Goal: Task Accomplishment & Management: Use online tool/utility

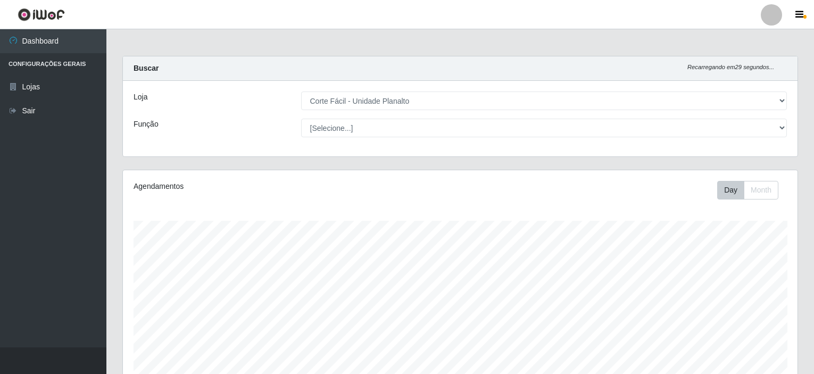
select select "202"
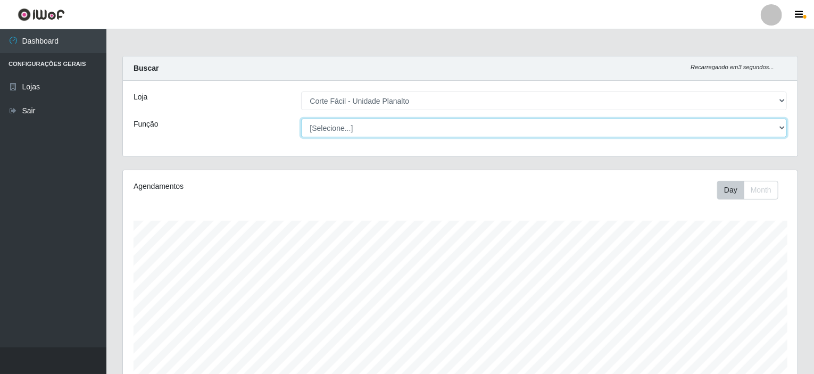
click at [334, 127] on select "[Selecione...] ASG ASG + ASG ++ Auxiliar de Estacionamento Auxiliar de Estacion…" at bounding box center [544, 128] width 486 height 19
click at [301, 119] on select "[Selecione...] ASG ASG + ASG ++ Auxiliar de Estacionamento Auxiliar de Estacion…" at bounding box center [544, 128] width 486 height 19
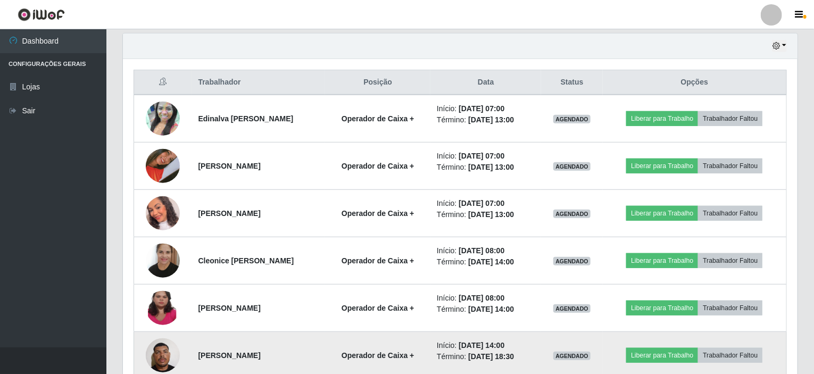
scroll to position [424, 0]
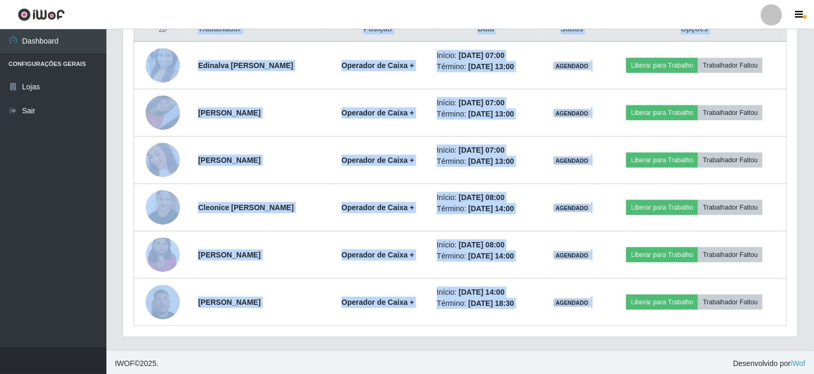
drag, startPoint x: 811, startPoint y: 32, endPoint x: 813, endPoint y: 59, distance: 26.7
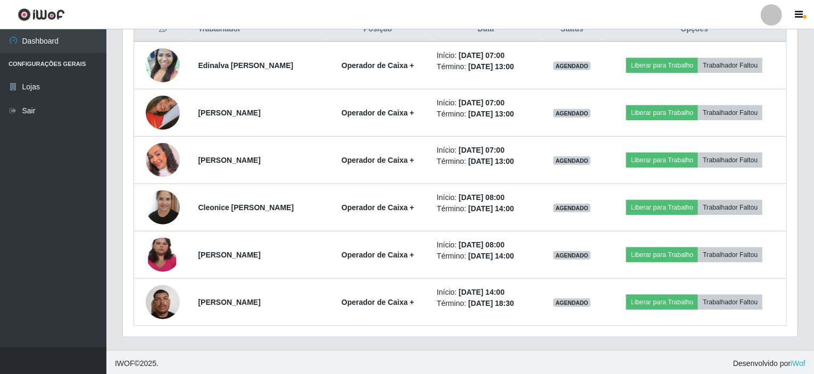
click at [804, 330] on div "Hoje 1 dia 3 dias 1 Semana Não encerrados Trabalhador Posição Data Status Opçõe…" at bounding box center [460, 165] width 692 height 370
click at [800, 38] on div "Hoje 1 dia 3 dias 1 Semana Não encerrados Trabalhador Posição Data Status Opçõe…" at bounding box center [460, 165] width 692 height 370
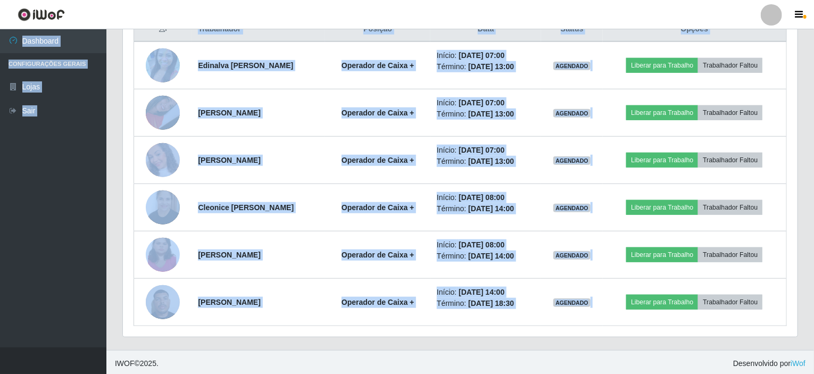
drag, startPoint x: 800, startPoint y: 38, endPoint x: 800, endPoint y: 25, distance: 13.3
click at [793, 51] on div "Trabalhador Posição Data Status Opções Edinalva [PERSON_NAME] Operador de Caixa…" at bounding box center [460, 171] width 675 height 331
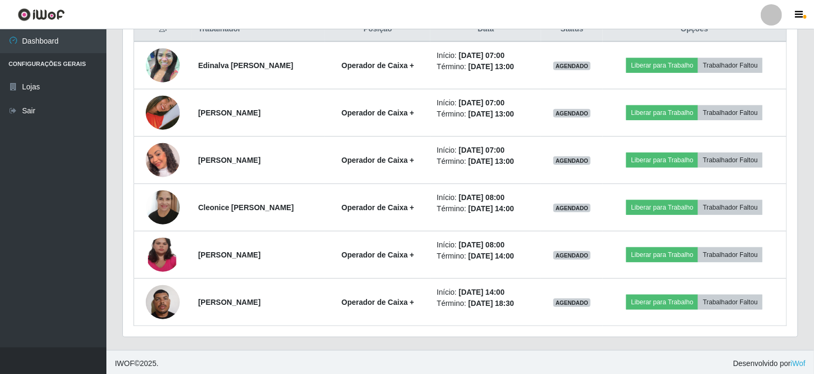
click at [777, 35] on th "Opções" at bounding box center [695, 29] width 184 height 25
click at [789, 37] on div "Trabalhador Posição Data Status Opções Edinalva [PERSON_NAME] Operador de Caixa…" at bounding box center [460, 171] width 675 height 331
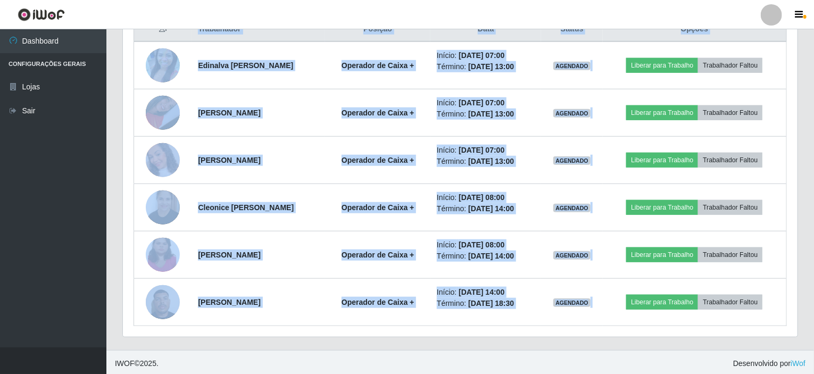
click at [789, 37] on div "Trabalhador Posição Data Status Opções Edinalva [PERSON_NAME] Operador de Caixa…" at bounding box center [460, 171] width 675 height 331
click at [790, 34] on div "Trabalhador Posição Data Status Opções Edinalva [PERSON_NAME] Operador de Caixa…" at bounding box center [460, 171] width 675 height 331
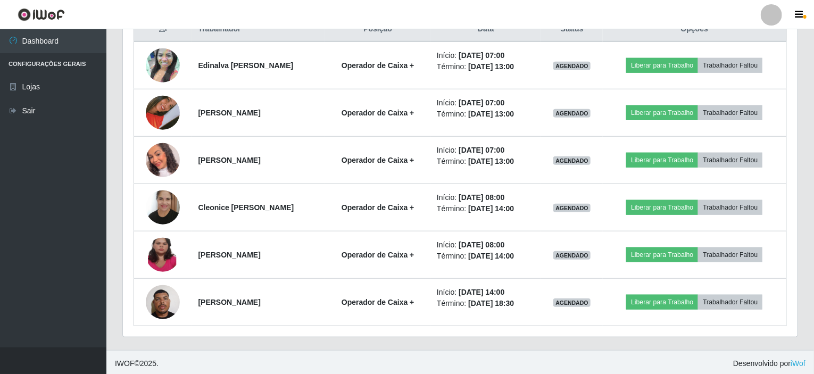
click at [749, 350] on footer "IWOF © 2025 . Desenvolvido por iWof" at bounding box center [459, 363] width 707 height 27
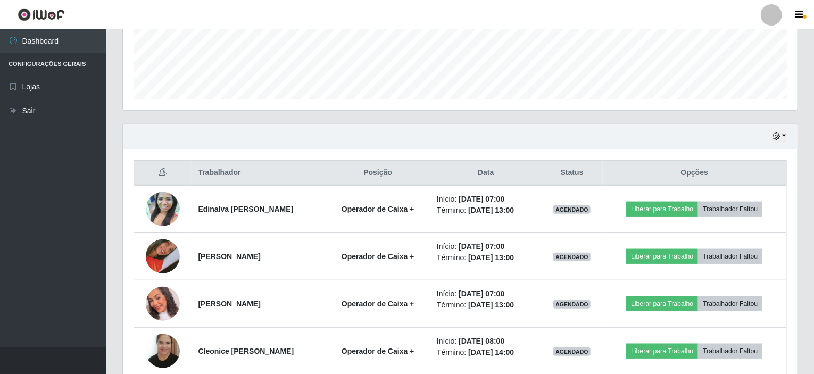
scroll to position [265, 0]
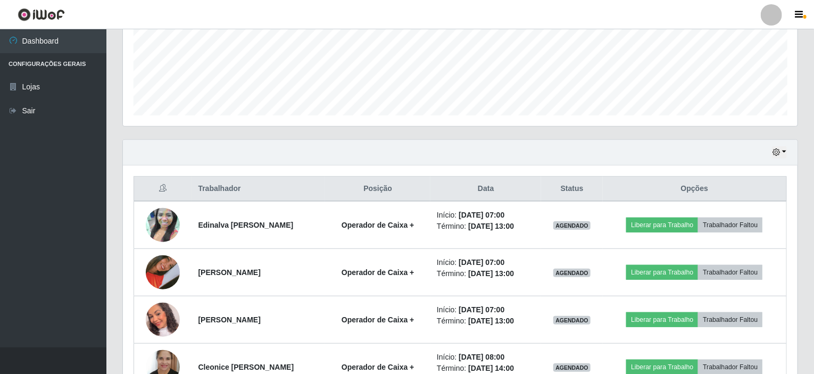
click at [787, 149] on div "Hoje 1 dia 3 dias 1 Semana Não encerrados" at bounding box center [460, 153] width 675 height 26
click at [782, 149] on button "button" at bounding box center [779, 152] width 15 height 12
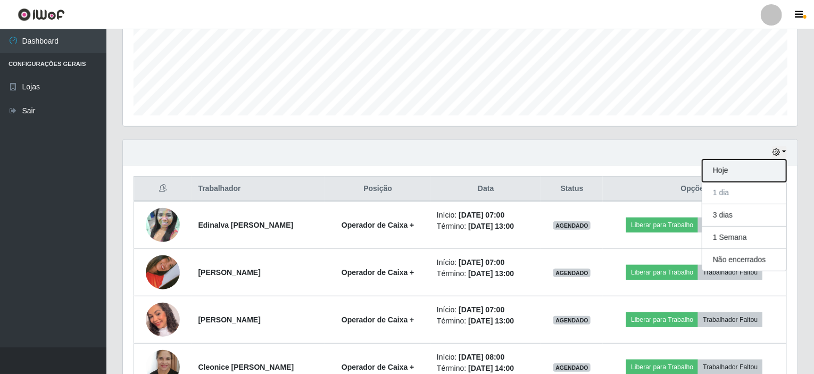
click at [727, 175] on button "Hoje" at bounding box center [744, 171] width 84 height 22
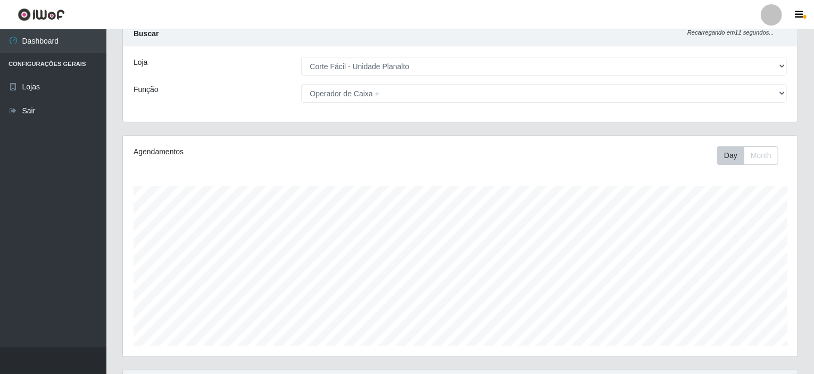
scroll to position [0, 0]
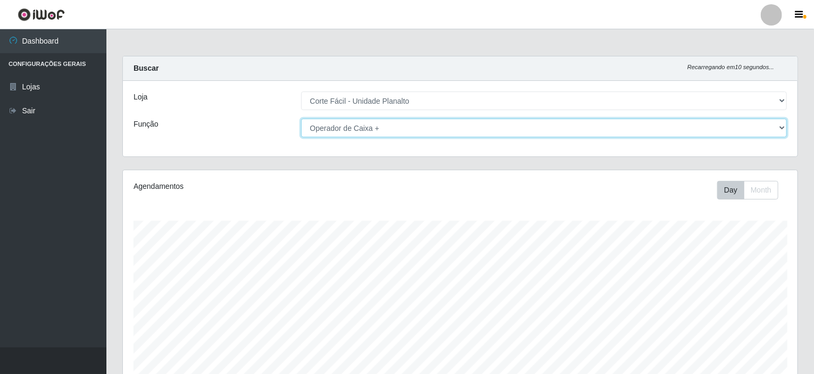
click at [385, 129] on select "[Selecione...] ASG ASG + ASG ++ Auxiliar de Estacionamento Auxiliar de Estacion…" at bounding box center [544, 128] width 486 height 19
click at [368, 124] on select "[Selecione...] ASG ASG + ASG ++ Auxiliar de Estacionamento Auxiliar de Estacion…" at bounding box center [544, 128] width 486 height 19
select select "[Selecione...]"
click at [301, 119] on select "[Selecione...] ASG ASG + ASG ++ Auxiliar de Estacionamento Auxiliar de Estacion…" at bounding box center [544, 128] width 486 height 19
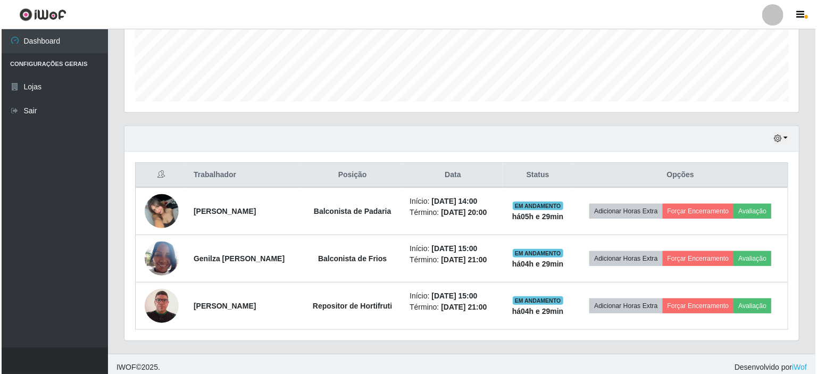
scroll to position [283, 0]
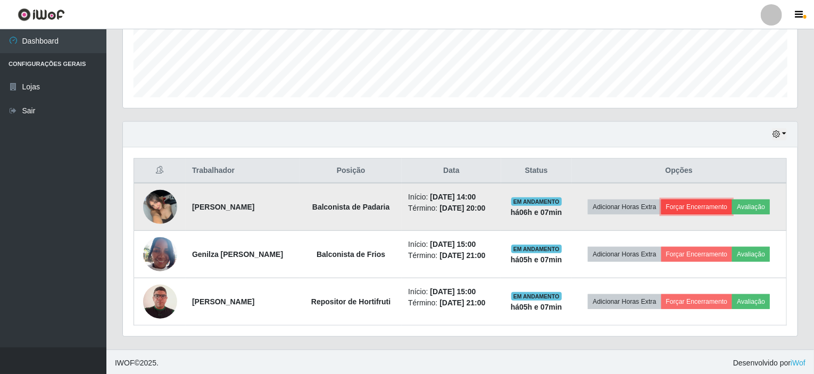
click at [692, 207] on button "Forçar Encerramento" at bounding box center [696, 206] width 71 height 15
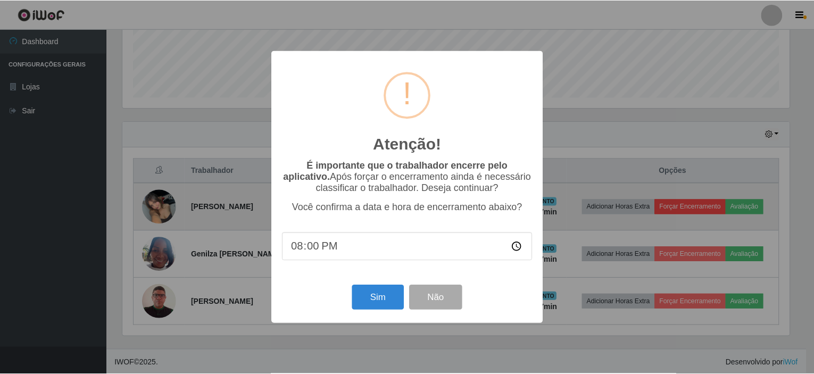
scroll to position [221, 670]
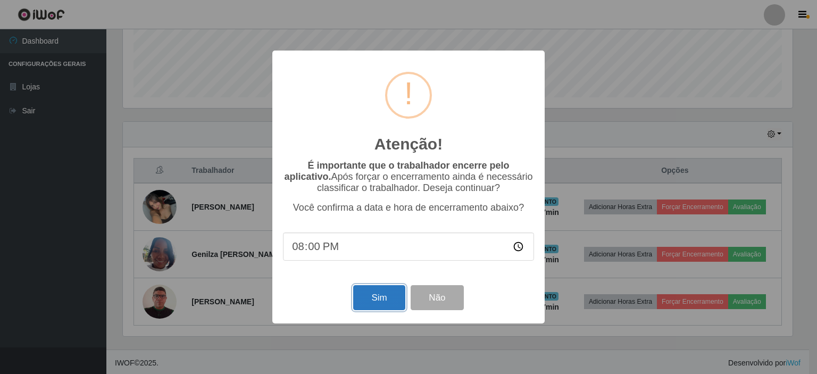
click at [378, 298] on button "Sim" at bounding box center [379, 297] width 52 height 25
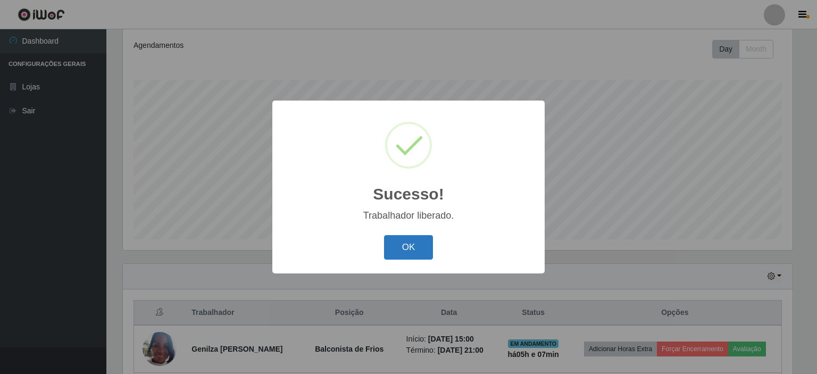
click at [417, 236] on button "OK" at bounding box center [408, 247] width 49 height 25
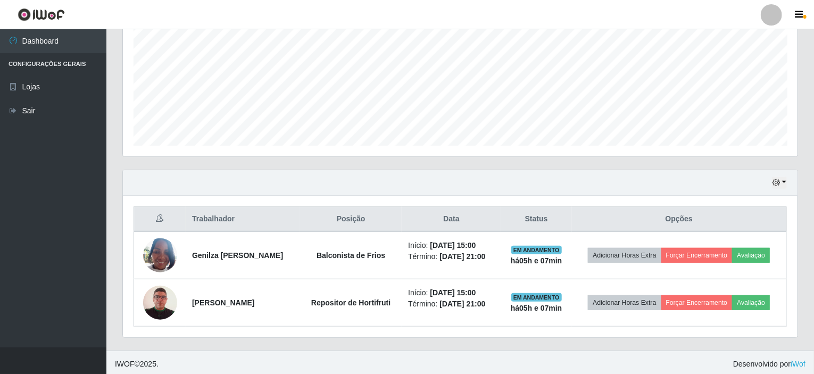
scroll to position [236, 0]
